Goal: Submit feedback/report problem

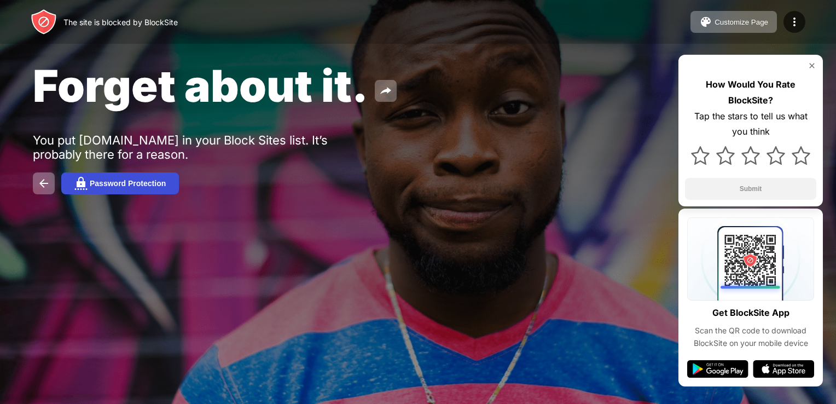
click at [164, 182] on div "Password Protection" at bounding box center [128, 183] width 76 height 9
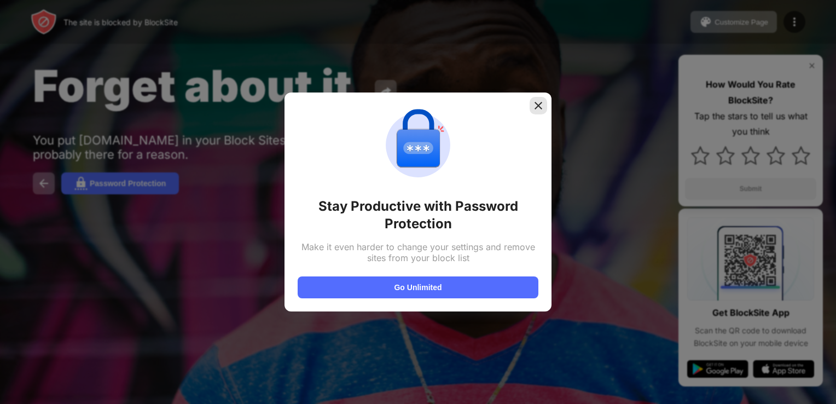
click at [536, 99] on div at bounding box center [539, 106] width 18 height 18
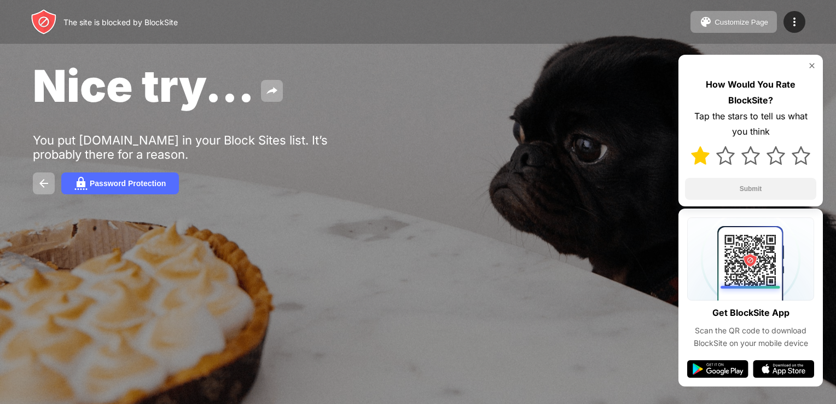
click at [694, 160] on img at bounding box center [700, 155] width 19 height 19
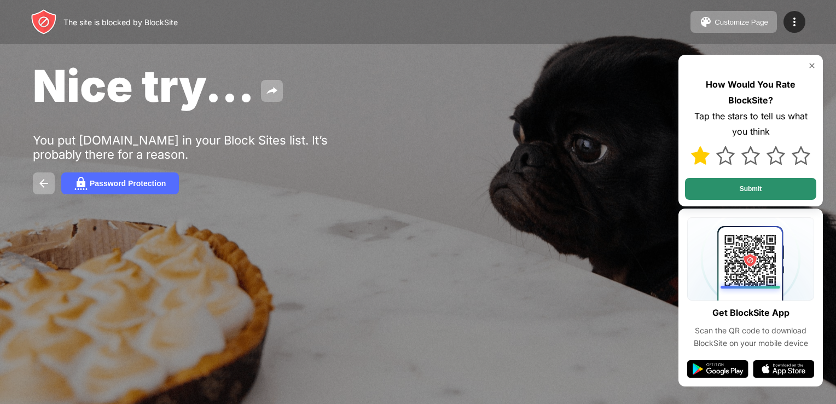
click at [724, 193] on button "Submit" at bounding box center [750, 189] width 131 height 22
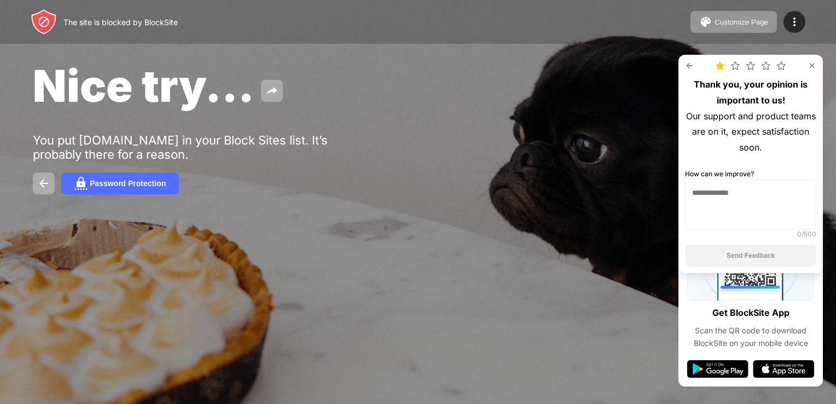
click at [683, 62] on div "Thank you, your opinion is important to us! Our support and product teams are o…" at bounding box center [750, 164] width 144 height 218
click at [687, 61] on img at bounding box center [689, 65] width 9 height 9
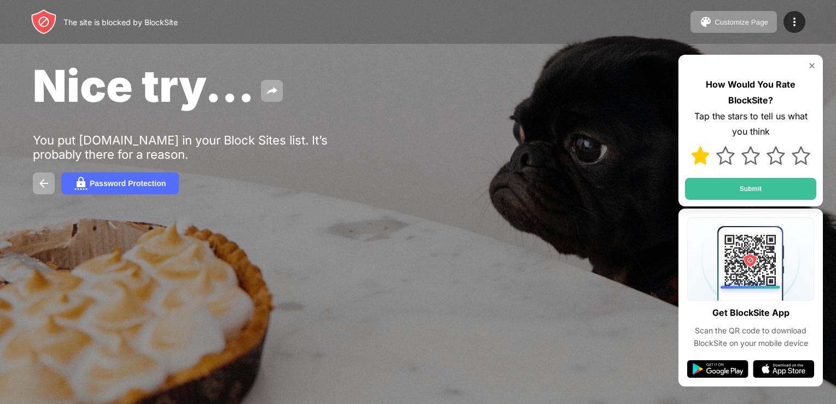
click at [812, 61] on img at bounding box center [812, 65] width 9 height 9
